Goal: Information Seeking & Learning: Learn about a topic

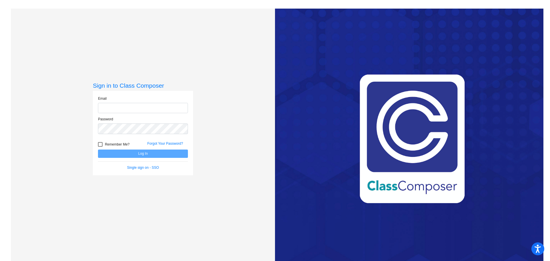
type input "[EMAIL_ADDRESS][DOMAIN_NAME]"
click at [122, 153] on button "Log In" at bounding box center [143, 154] width 90 height 8
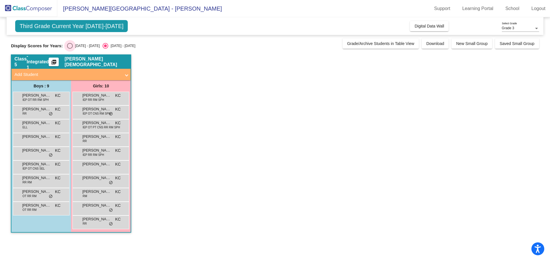
click at [69, 48] on div "Select an option" at bounding box center [70, 46] width 6 height 6
click at [70, 49] on input "[DATE] - [DATE]" at bounding box center [70, 49] width 0 height 0
radio input "true"
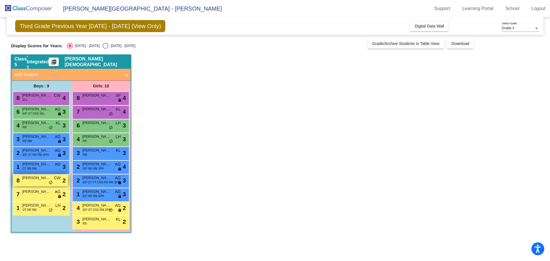
click at [37, 185] on div "8 [PERSON_NAME] CW lock do_not_disturb_alt 2" at bounding box center [40, 180] width 55 height 12
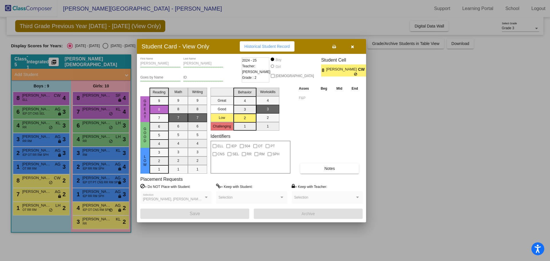
click at [353, 45] on icon "button" at bounding box center [352, 47] width 3 height 4
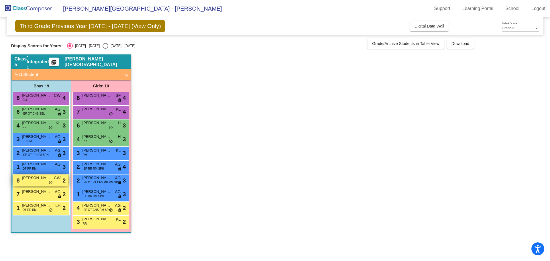
click at [25, 178] on span "[PERSON_NAME]" at bounding box center [36, 178] width 29 height 6
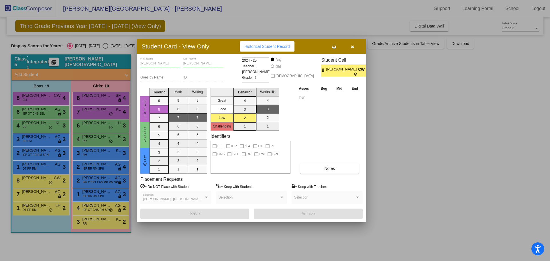
click at [351, 46] on icon "button" at bounding box center [352, 47] width 3 height 4
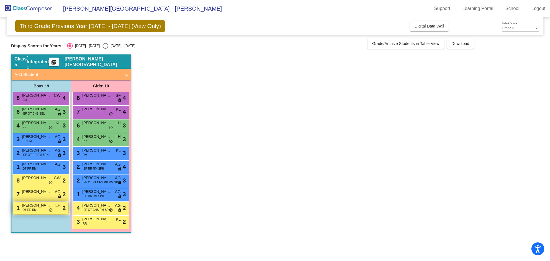
click at [56, 210] on div "1 [PERSON_NAME] OT RR RM LH lock do_not_disturb_alt 2" at bounding box center [40, 208] width 55 height 12
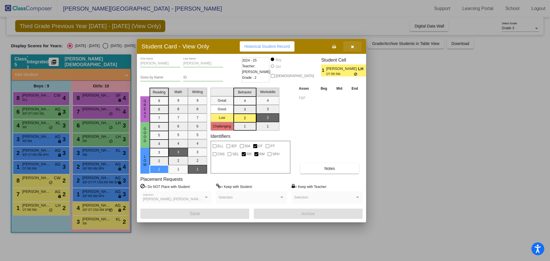
click at [351, 46] on icon "button" at bounding box center [352, 47] width 3 height 4
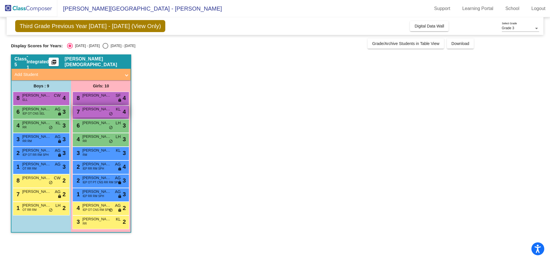
click at [84, 114] on div "7 [PERSON_NAME] KL lock do_not_disturb_alt 4" at bounding box center [100, 112] width 55 height 12
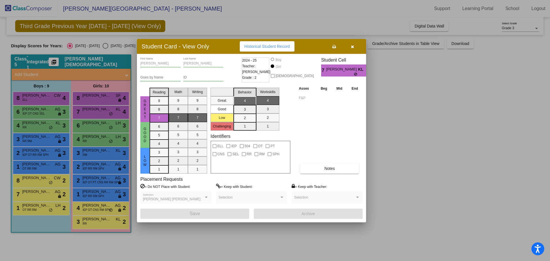
click at [355, 49] on button "button" at bounding box center [352, 46] width 18 height 10
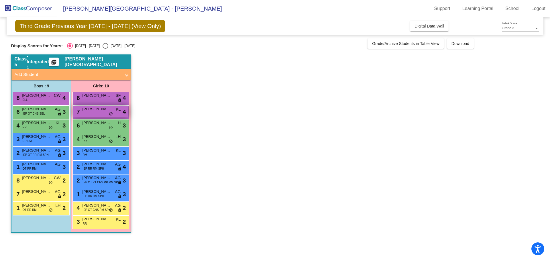
click at [97, 112] on div "7 [PERSON_NAME] KL lock do_not_disturb_alt 4" at bounding box center [100, 112] width 55 height 12
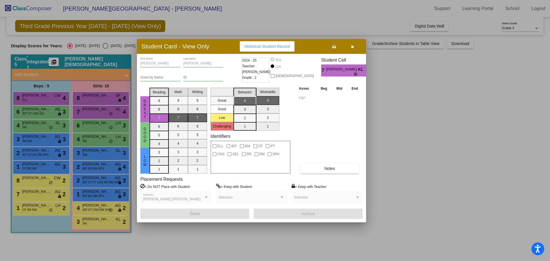
click at [353, 49] on button "button" at bounding box center [352, 46] width 18 height 10
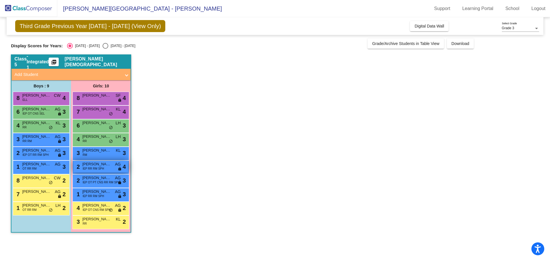
click at [78, 165] on span "2" at bounding box center [77, 167] width 5 height 6
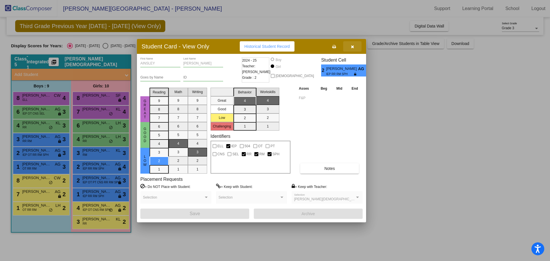
click at [353, 46] on icon "button" at bounding box center [352, 47] width 3 height 4
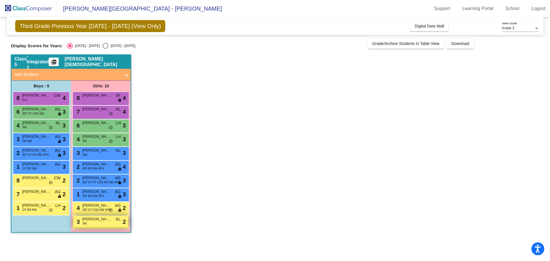
click at [96, 221] on span "[PERSON_NAME]" at bounding box center [96, 219] width 29 height 6
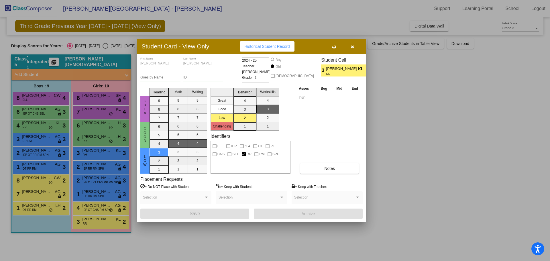
click at [352, 49] on button "button" at bounding box center [352, 46] width 18 height 10
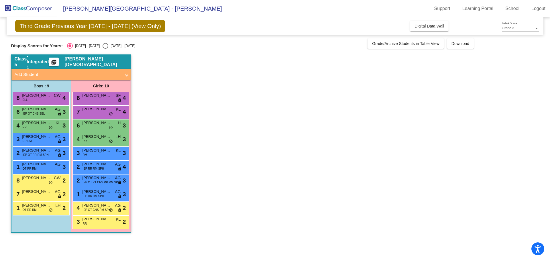
click at [39, 188] on div "8 [PERSON_NAME] CW lock do_not_disturb_alt 2" at bounding box center [41, 181] width 57 height 14
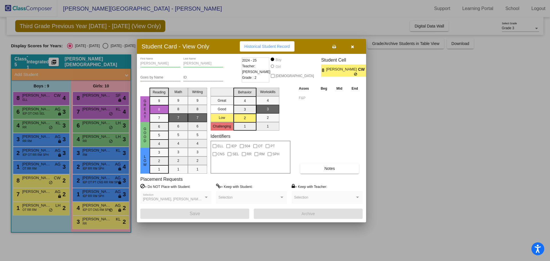
click at [348, 45] on button "button" at bounding box center [352, 46] width 18 height 10
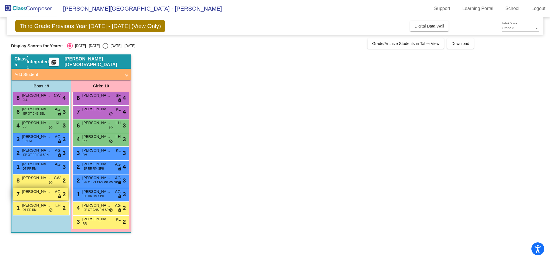
click at [54, 197] on div "7 [PERSON_NAME] AG lock do_not_disturb_alt 2" at bounding box center [40, 194] width 55 height 12
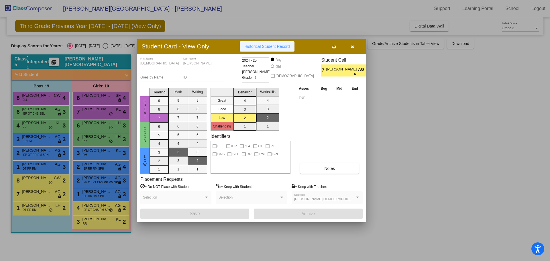
click at [261, 48] on span "Historical Student Record" at bounding box center [267, 46] width 46 height 5
